Goal: Task Accomplishment & Management: Use online tool/utility

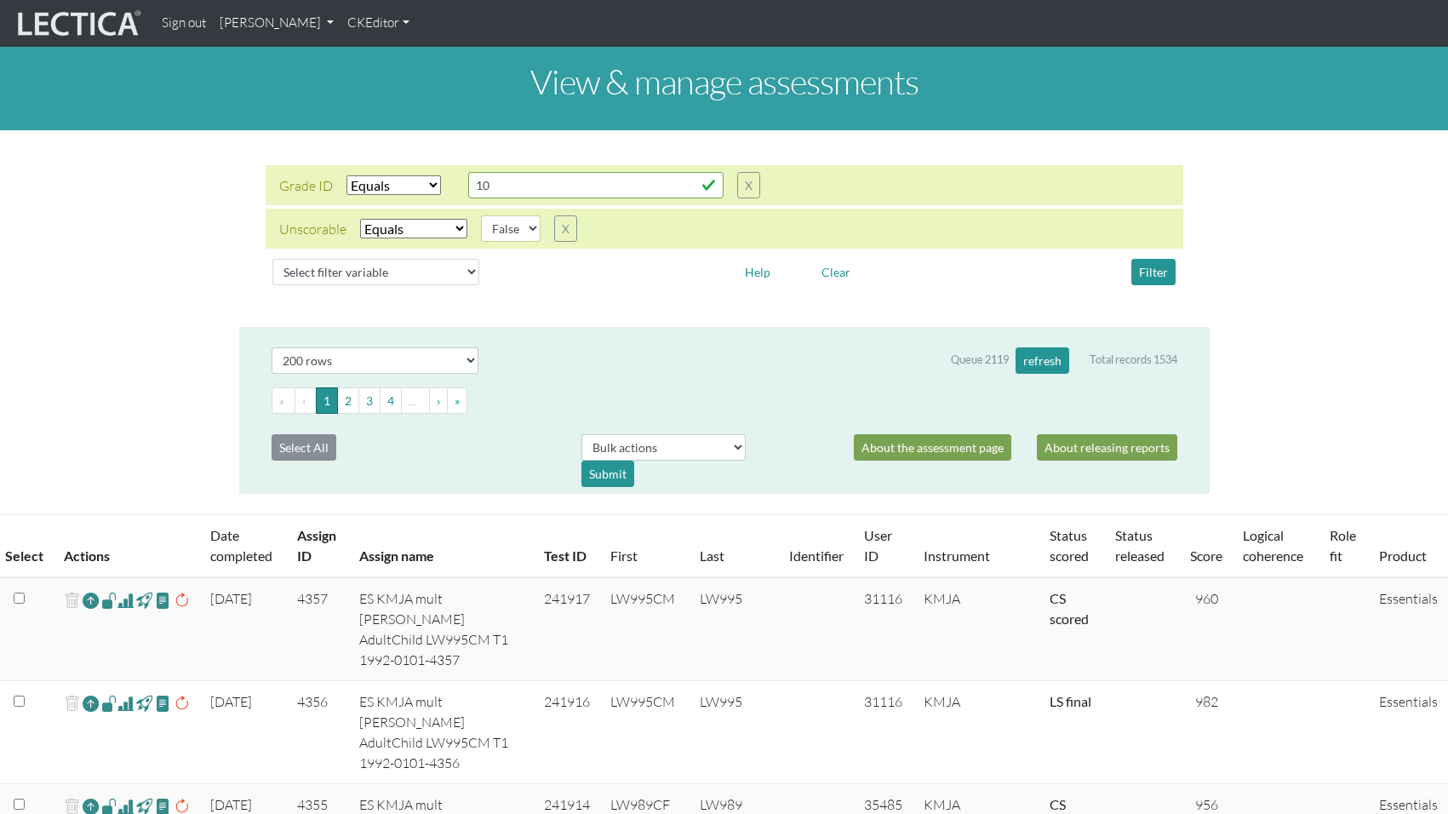
select select "equal"
select select "False"
select select "200"
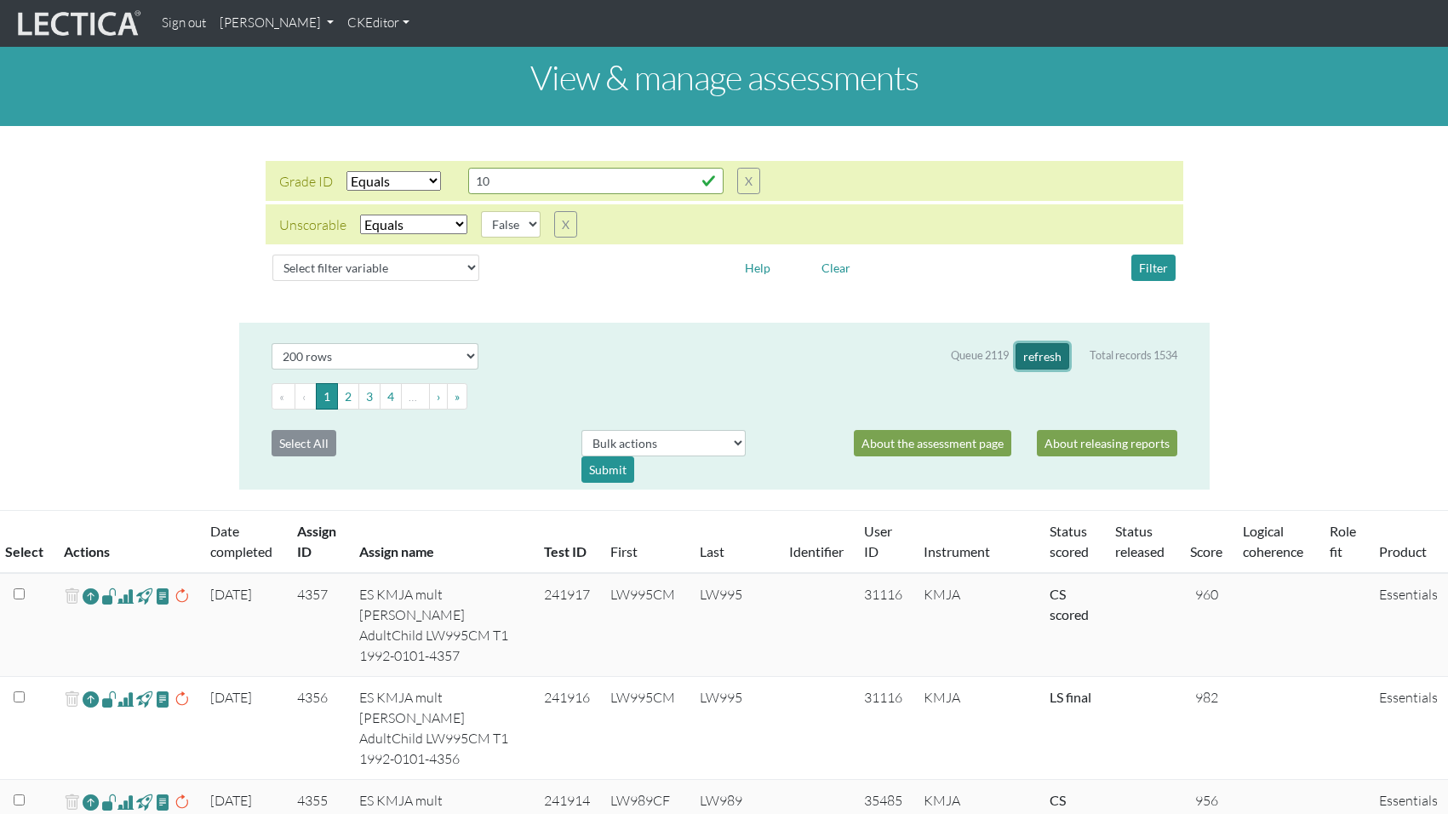
click at [1041, 343] on button "refresh" at bounding box center [1043, 356] width 54 height 26
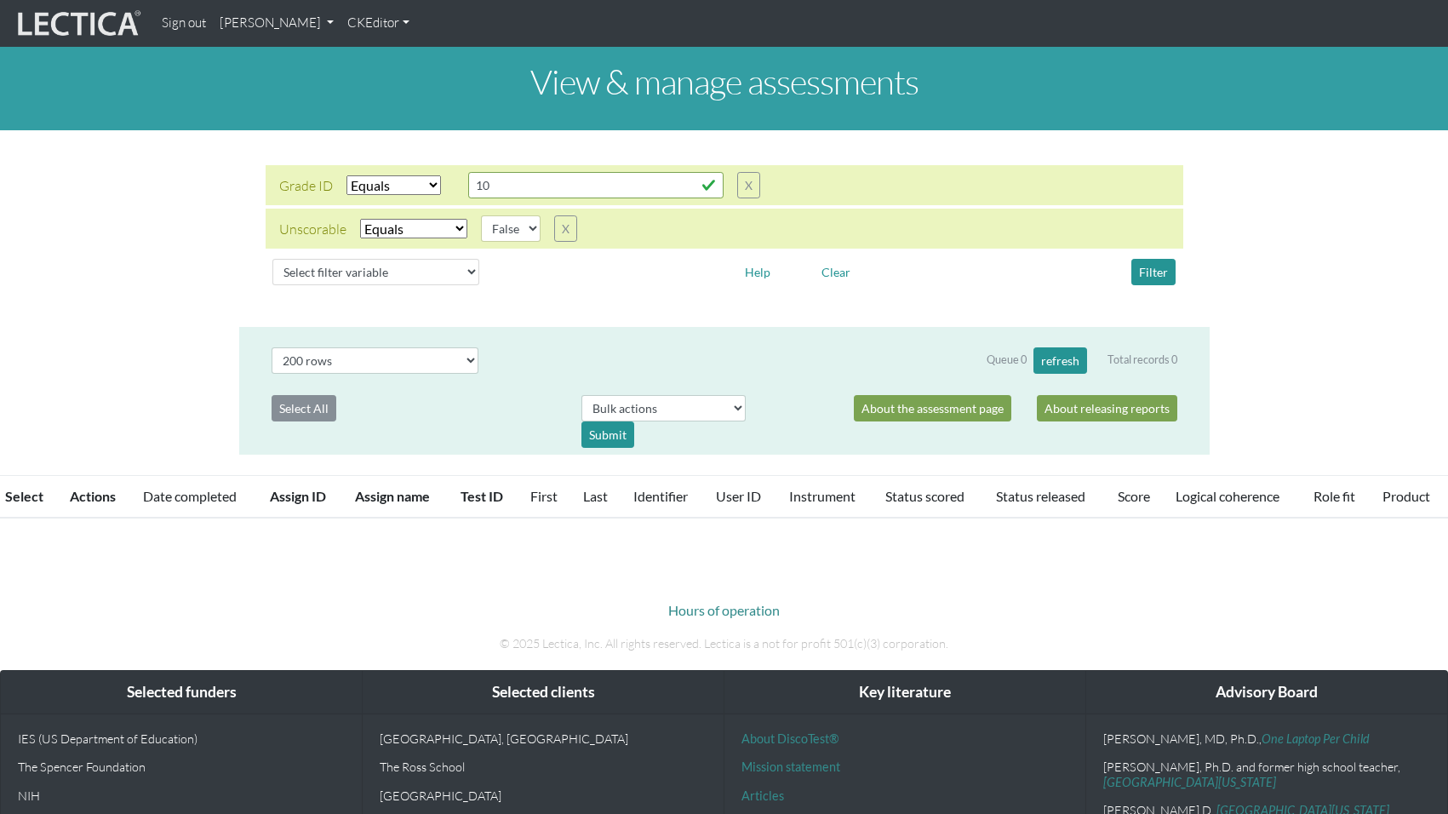
select select "equal"
select select "False"
select select "200"
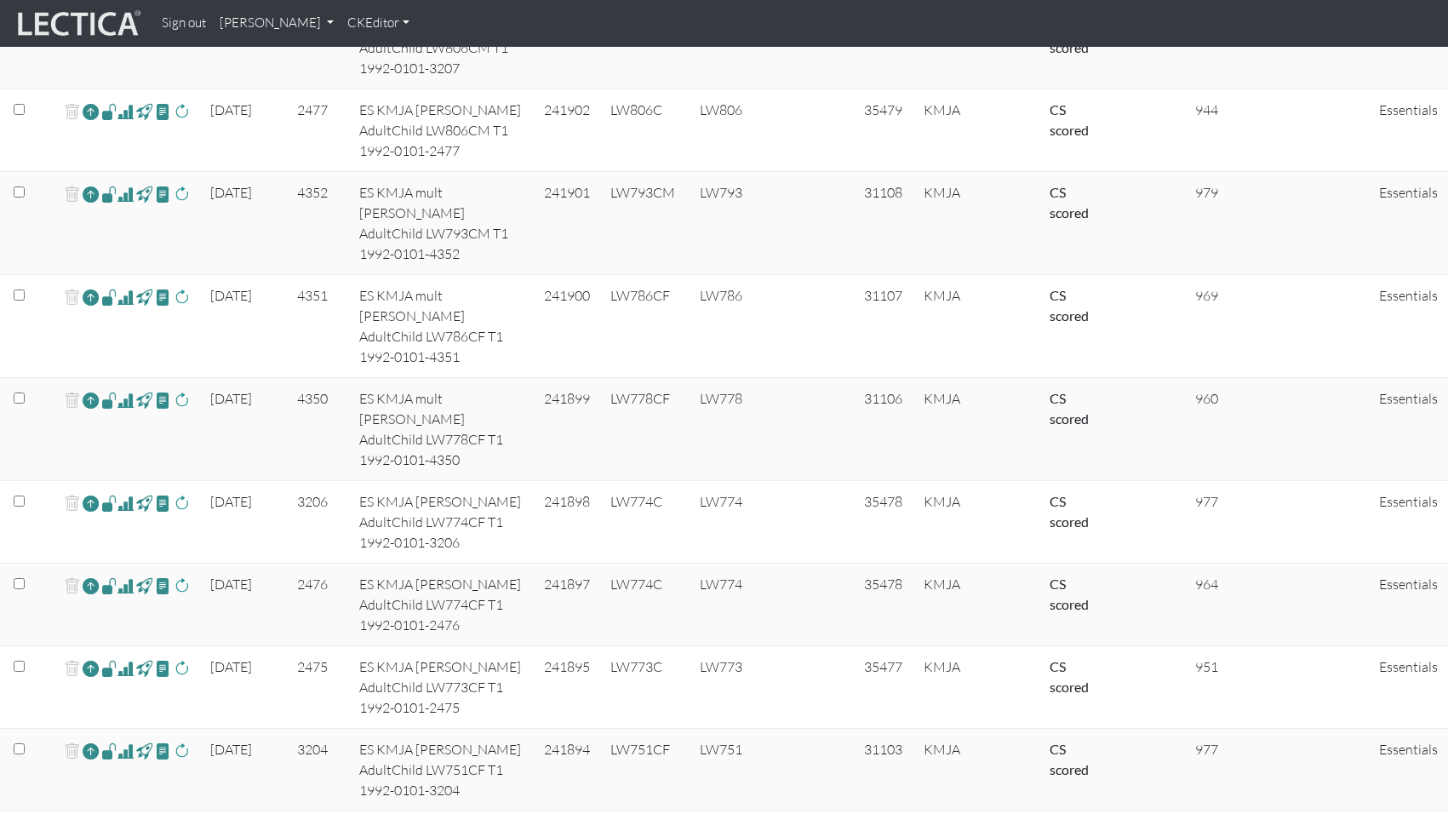
scroll to position [1502, 0]
